Goal: Information Seeking & Learning: Learn about a topic

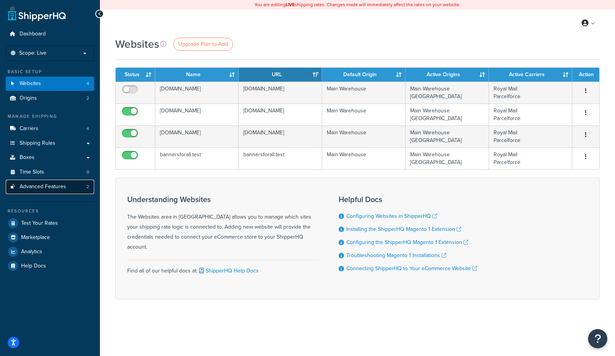
click at [71, 183] on link "Advanced Features 2" at bounding box center [50, 187] width 88 height 14
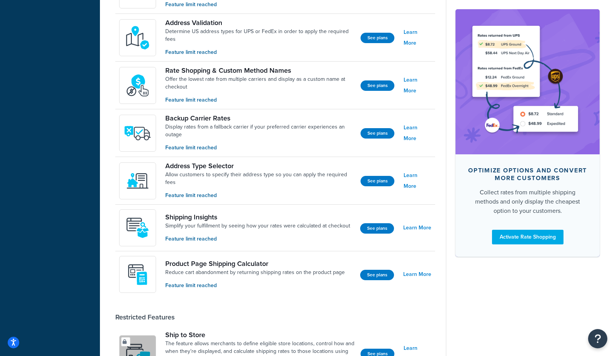
scroll to position [351, 0]
click at [423, 273] on link "Learn More" at bounding box center [417, 273] width 28 height 11
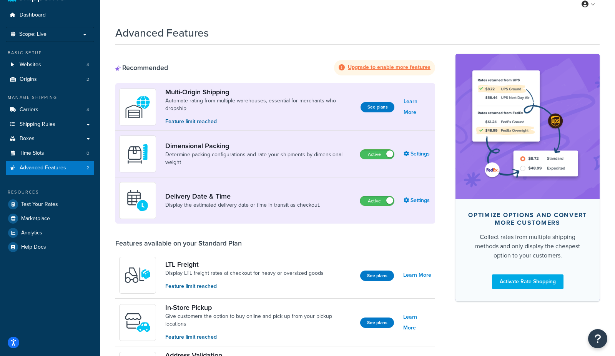
scroll to position [16, 0]
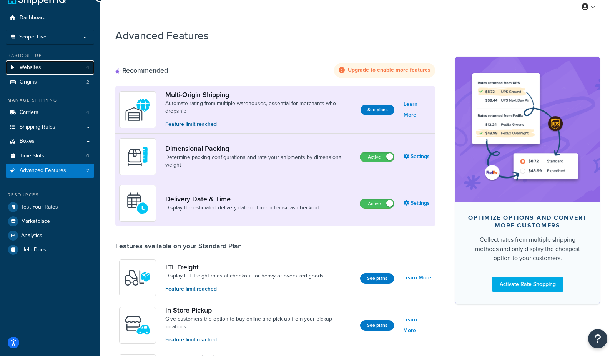
click at [51, 68] on link "Websites 4" at bounding box center [50, 67] width 88 height 14
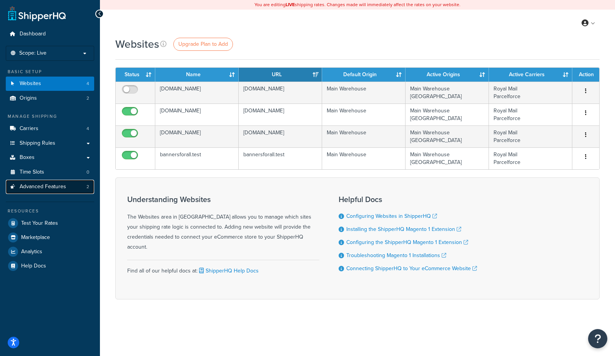
click at [54, 187] on span "Advanced Features" at bounding box center [43, 186] width 47 height 7
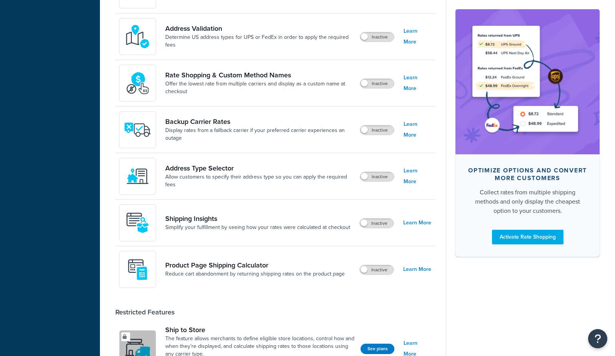
scroll to position [405, 0]
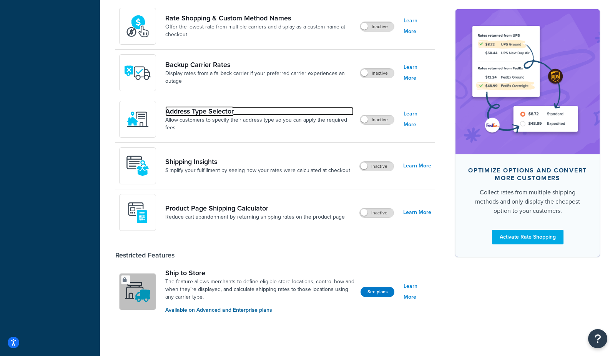
click at [189, 113] on link "Address Type Selector" at bounding box center [259, 111] width 188 height 8
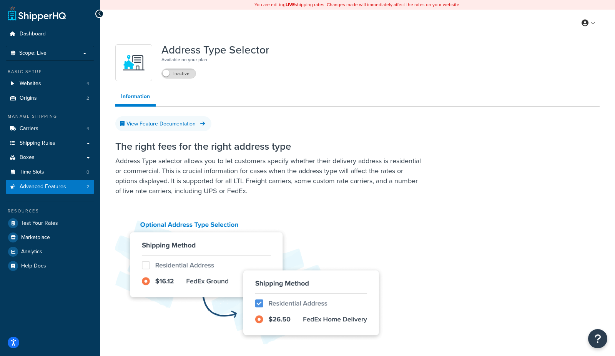
scroll to position [405, 0]
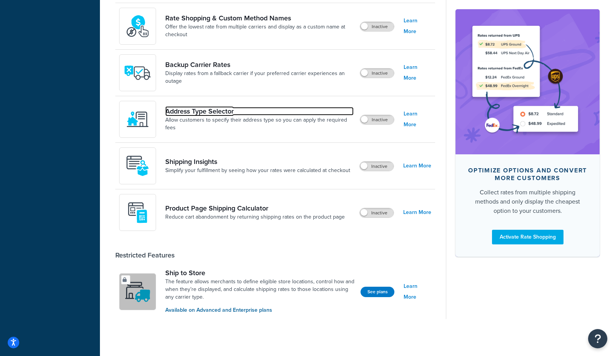
click at [196, 110] on link "Address Type Selector" at bounding box center [259, 111] width 188 height 8
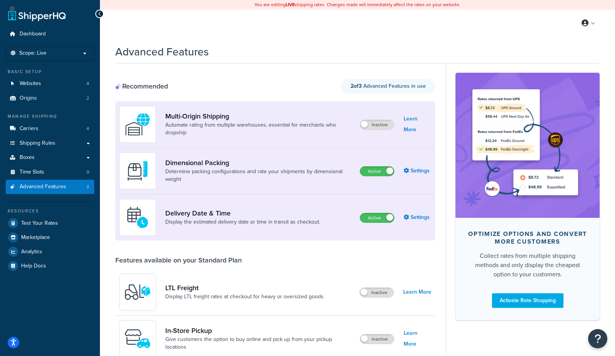
scroll to position [405, 0]
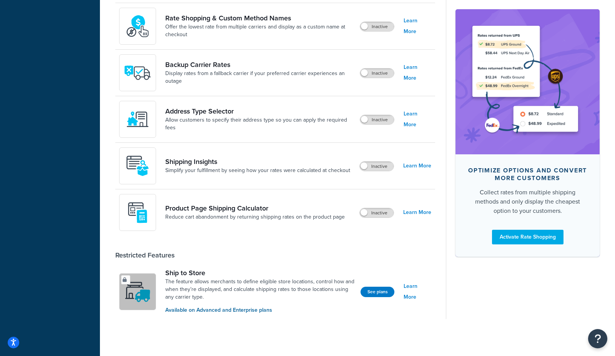
click at [188, 220] on div "Product Page Shipping Calculator Reduce cart abandonment by returning shipping …" at bounding box center [235, 212] width 232 height 37
click at [192, 213] on link "Reduce cart abandonment by returning shipping rates on the product page" at bounding box center [255, 217] width 180 height 8
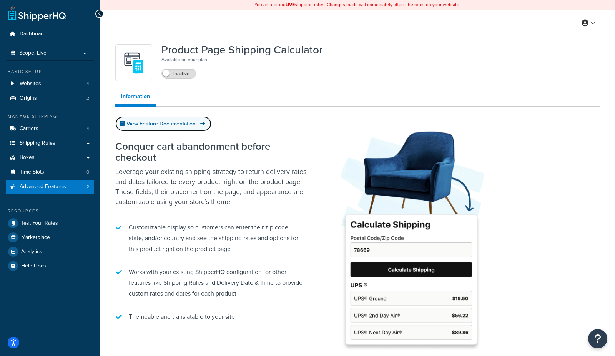
click at [160, 125] on link "View Feature Documentation" at bounding box center [163, 123] width 96 height 15
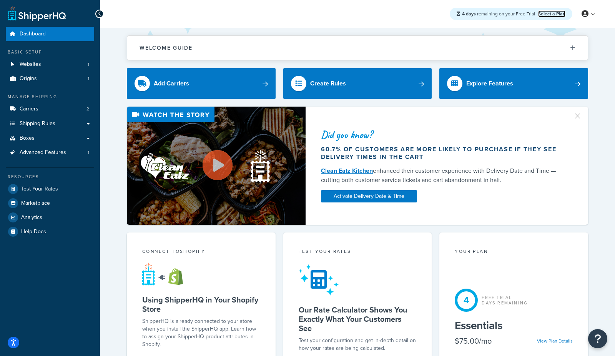
click at [552, 13] on link "Select a Plan" at bounding box center [551, 13] width 27 height 7
